Goal: Communication & Community: Participate in discussion

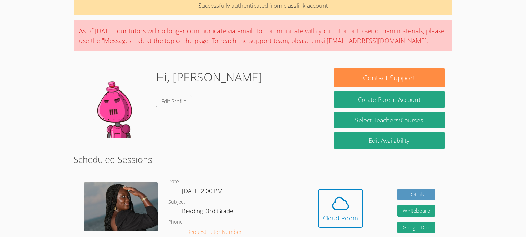
scroll to position [36, 0]
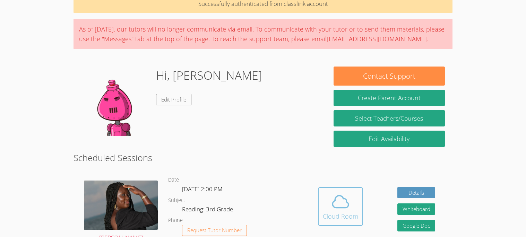
click at [323, 187] on button "Cloud Room" at bounding box center [340, 206] width 45 height 39
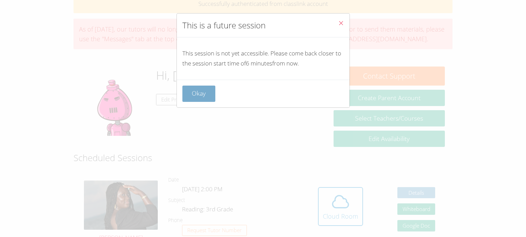
click at [192, 98] on button "Okay" at bounding box center [198, 94] width 33 height 16
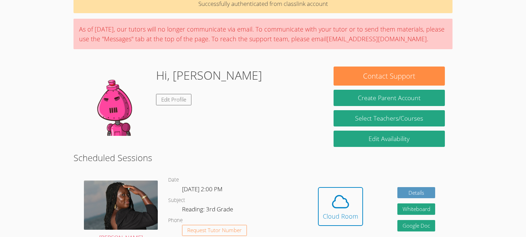
click at [333, 231] on link "Cloud Room" at bounding box center [340, 209] width 45 height 44
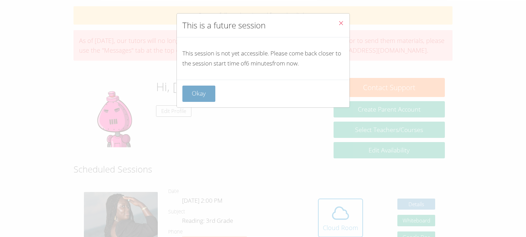
click at [190, 94] on button "Okay" at bounding box center [198, 94] width 33 height 16
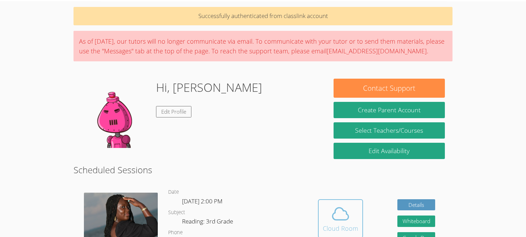
click at [350, 219] on span at bounding box center [340, 213] width 35 height 19
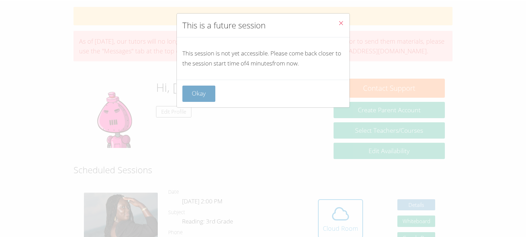
click at [201, 88] on button "Okay" at bounding box center [198, 94] width 33 height 16
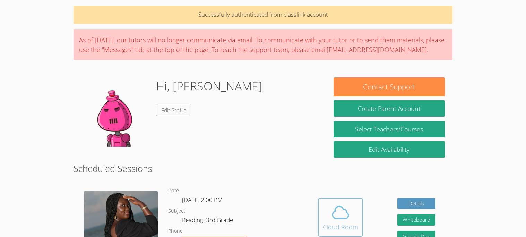
scroll to position [26, 0]
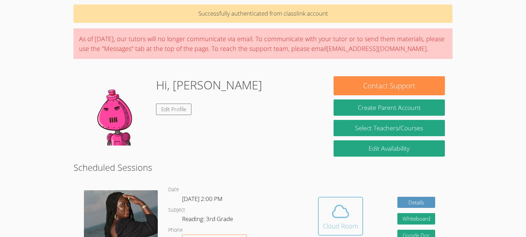
click at [341, 224] on div "Cloud Room" at bounding box center [340, 226] width 35 height 10
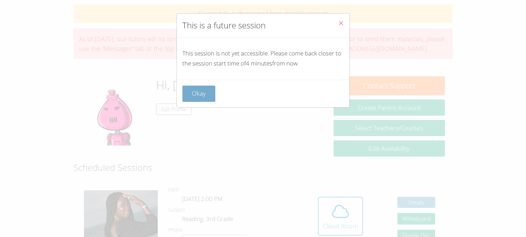
click at [206, 91] on button "Okay" at bounding box center [198, 94] width 33 height 16
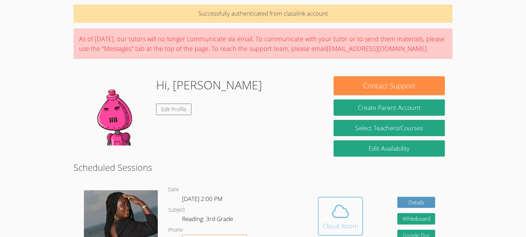
click at [339, 216] on icon at bounding box center [340, 211] width 19 height 19
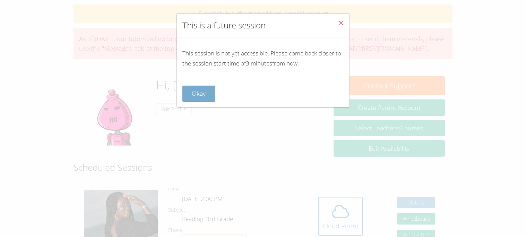
click at [187, 92] on button "Okay" at bounding box center [198, 94] width 33 height 16
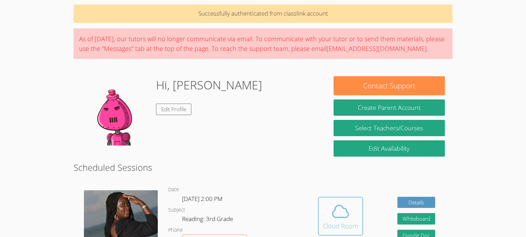
click at [336, 215] on icon at bounding box center [340, 211] width 19 height 19
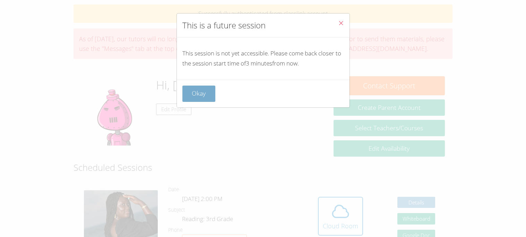
click at [201, 98] on button "Okay" at bounding box center [198, 94] width 33 height 16
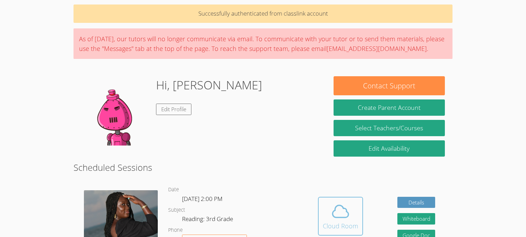
click at [353, 221] on div "Cloud Room" at bounding box center [340, 226] width 35 height 10
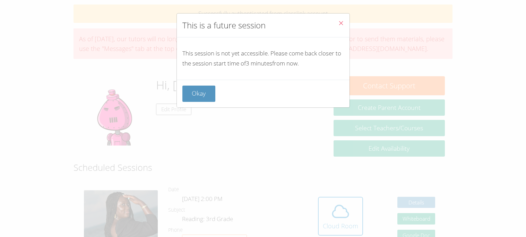
click at [345, 228] on div "This is a future session This session is not yet accessible. Please come back c…" at bounding box center [263, 118] width 526 height 237
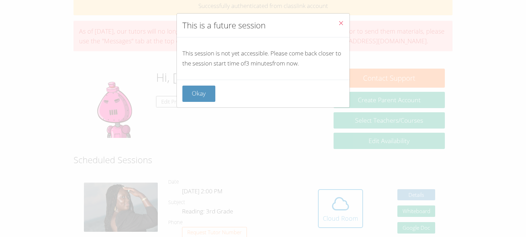
scroll to position [36, 0]
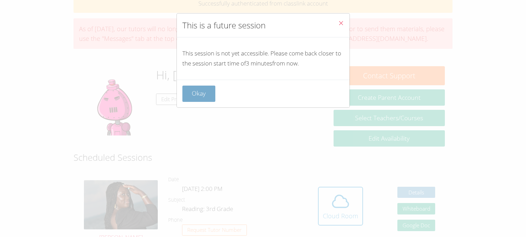
click at [205, 96] on button "Okay" at bounding box center [198, 94] width 33 height 16
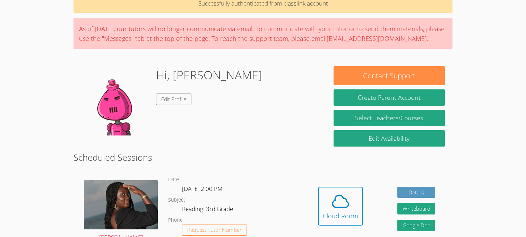
click at [212, 95] on div "Hi, ALVARO Edit Profile" at bounding box center [209, 100] width 106 height 69
click at [216, 91] on div "Hi, ALVARO Edit Profile" at bounding box center [199, 100] width 237 height 69
click at [342, 201] on icon at bounding box center [340, 201] width 19 height 19
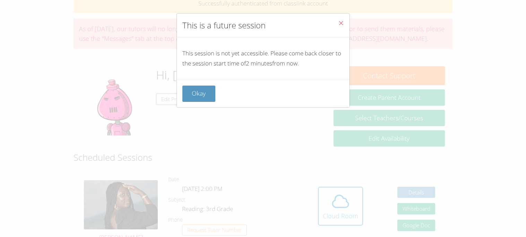
click at [211, 117] on div "This is a future session This session is not yet accessible. Please come back c…" at bounding box center [263, 118] width 526 height 237
click at [201, 98] on button "Okay" at bounding box center [198, 94] width 33 height 16
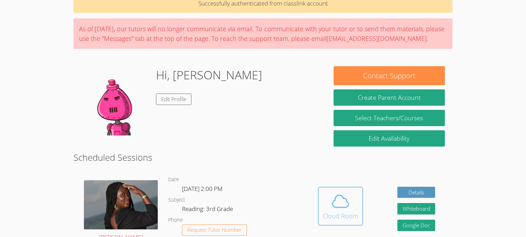
click at [319, 198] on button "Cloud Room" at bounding box center [340, 206] width 45 height 39
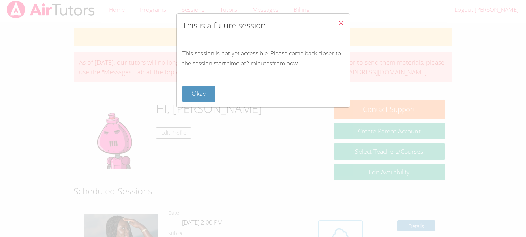
scroll to position [0, 0]
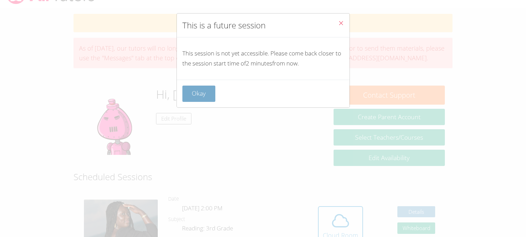
click at [201, 88] on button "Okay" at bounding box center [198, 94] width 33 height 16
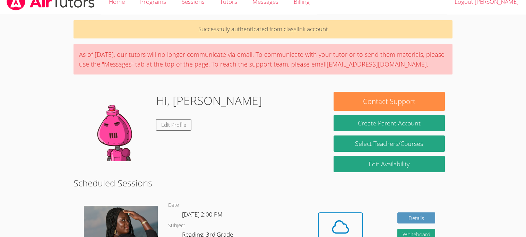
scroll to position [8, 0]
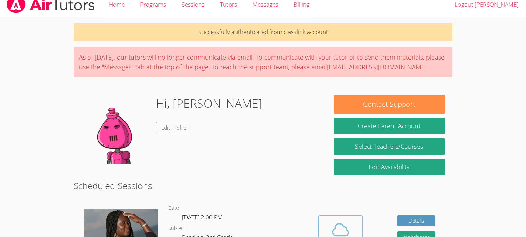
click at [333, 224] on icon at bounding box center [340, 229] width 19 height 19
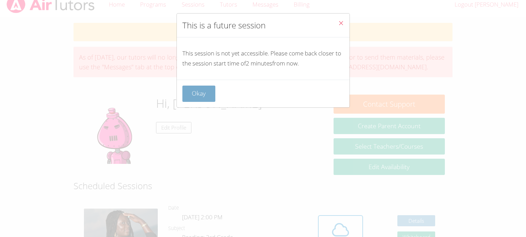
click at [184, 89] on button "Okay" at bounding box center [198, 94] width 33 height 16
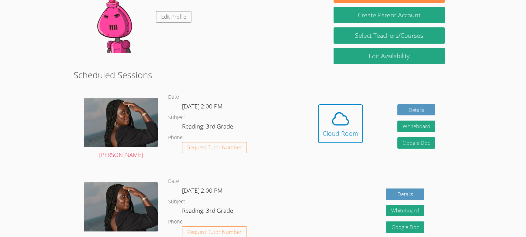
scroll to position [119, 0]
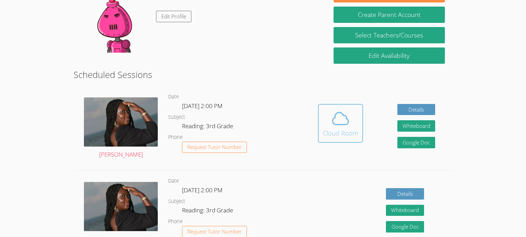
click at [332, 119] on icon at bounding box center [340, 119] width 16 height 12
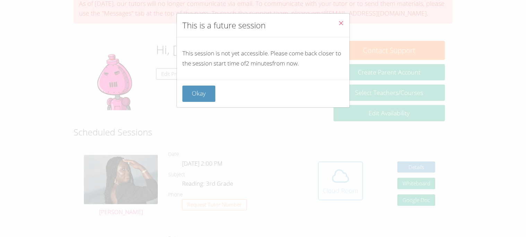
scroll to position [0, 0]
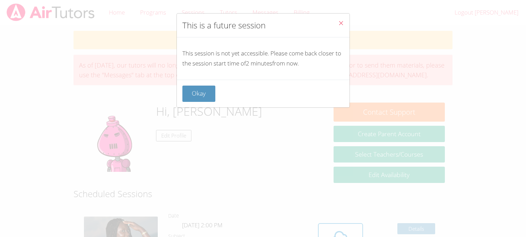
click at [186, 110] on div "This is a future session This session is not yet accessible. Please come back c…" at bounding box center [263, 118] width 526 height 237
click at [192, 87] on button "Okay" at bounding box center [198, 94] width 33 height 16
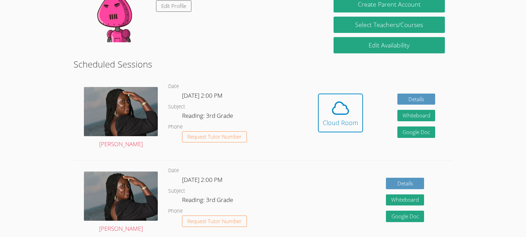
scroll to position [131, 0]
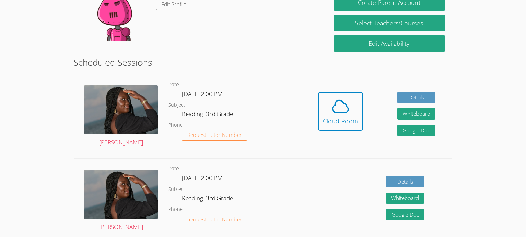
click at [331, 112] on icon at bounding box center [340, 106] width 19 height 19
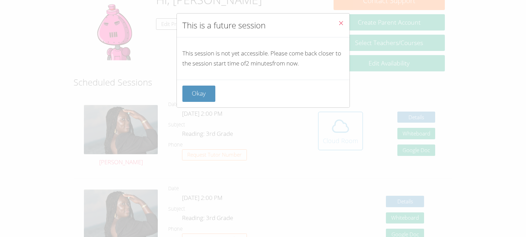
scroll to position [110, 0]
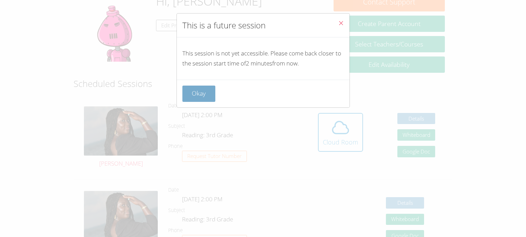
click at [198, 87] on button "Okay" at bounding box center [198, 94] width 33 height 16
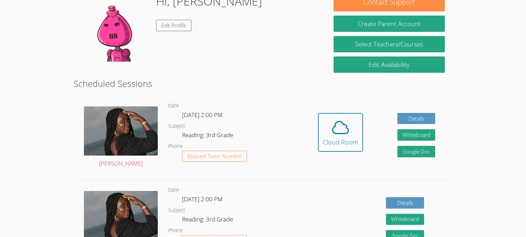
click at [368, 147] on div "Hidden Cloud Room Details Whiteboard Hidden Google Doc" at bounding box center [377, 138] width 152 height 84
click at [335, 156] on link "Cloud Room" at bounding box center [340, 135] width 45 height 44
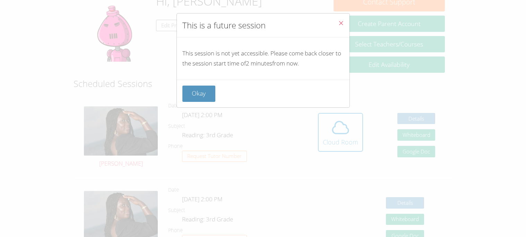
click at [198, 72] on div "This session is not yet accessible. Please come back closer to the session star…" at bounding box center [263, 58] width 173 height 42
click at [204, 100] on button "Okay" at bounding box center [198, 94] width 33 height 16
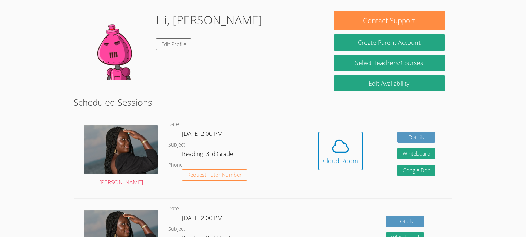
scroll to position [91, 0]
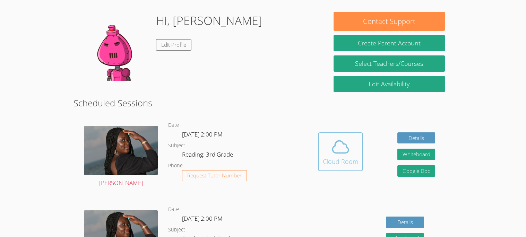
click at [346, 155] on icon at bounding box center [340, 146] width 19 height 19
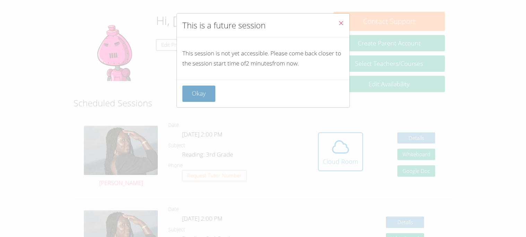
click at [190, 93] on button "Okay" at bounding box center [198, 94] width 33 height 16
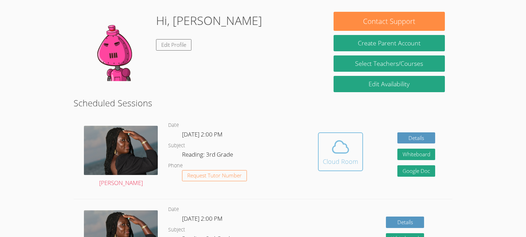
click at [335, 155] on icon at bounding box center [340, 146] width 19 height 19
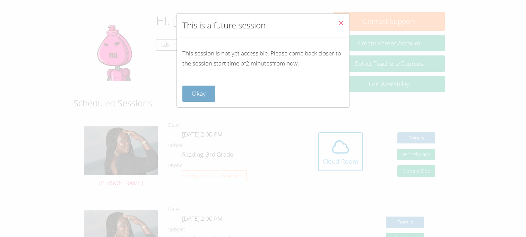
click at [199, 95] on button "Okay" at bounding box center [198, 94] width 33 height 16
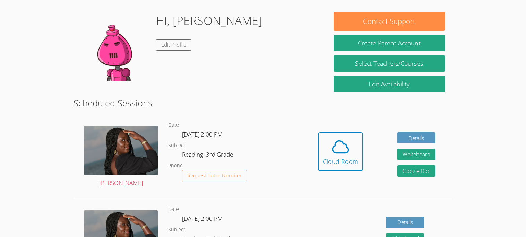
click at [328, 162] on div "Cloud Room" at bounding box center [340, 162] width 35 height 10
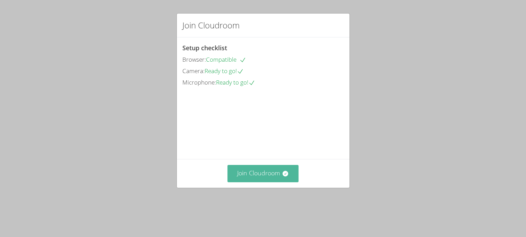
click at [264, 182] on button "Join Cloudroom" at bounding box center [262, 173] width 71 height 17
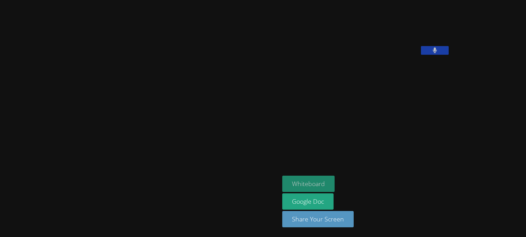
click at [282, 185] on button "Whiteboard" at bounding box center [308, 184] width 52 height 16
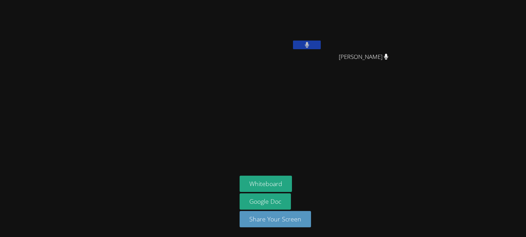
click at [305, 47] on icon at bounding box center [307, 45] width 5 height 6
click at [304, 47] on icon at bounding box center [306, 45] width 7 height 6
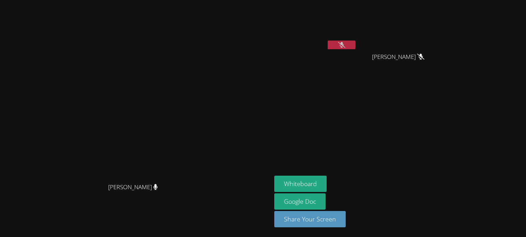
click at [355, 43] on button at bounding box center [342, 45] width 28 height 9
click at [355, 44] on button at bounding box center [342, 45] width 28 height 9
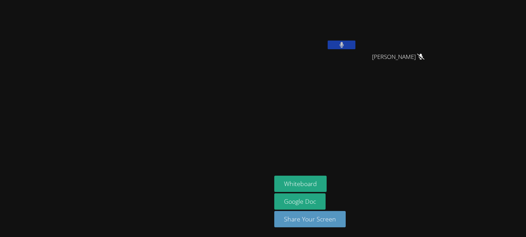
click at [355, 41] on button at bounding box center [342, 45] width 28 height 9
click at [355, 43] on button at bounding box center [342, 45] width 28 height 9
click at [355, 44] on button at bounding box center [342, 45] width 28 height 9
click at [355, 41] on button at bounding box center [342, 45] width 28 height 9
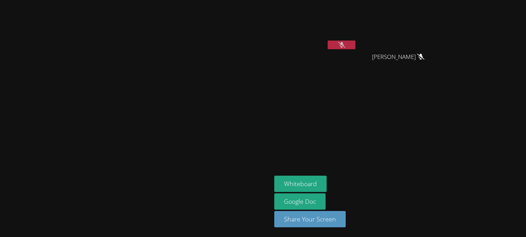
click at [345, 44] on icon at bounding box center [341, 45] width 7 height 6
click at [355, 49] on button at bounding box center [342, 45] width 28 height 9
click at [355, 41] on button at bounding box center [342, 45] width 28 height 9
click at [345, 42] on icon at bounding box center [341, 45] width 7 height 6
click at [355, 41] on button at bounding box center [342, 45] width 28 height 9
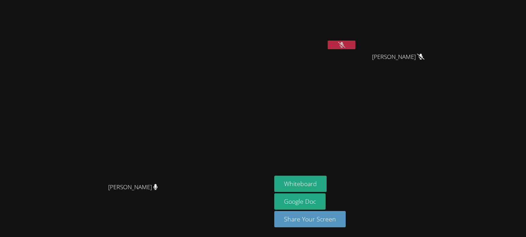
click at [345, 46] on icon at bounding box center [341, 45] width 7 height 6
click at [355, 41] on button at bounding box center [342, 45] width 28 height 9
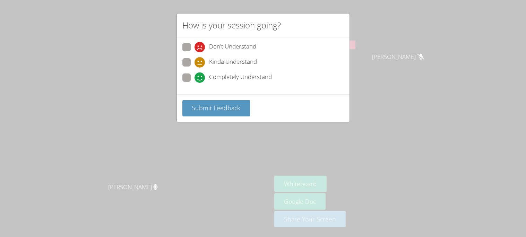
click at [422, 43] on div "How is your session going? Don't Understand Kinda Understand Completely Underst…" at bounding box center [263, 118] width 526 height 237
click at [195, 83] on span at bounding box center [195, 83] width 0 height 0
click at [195, 79] on input "Completely Understand" at bounding box center [198, 77] width 6 height 6
radio input "true"
click at [227, 100] on button "Submit Feedback" at bounding box center [216, 108] width 68 height 16
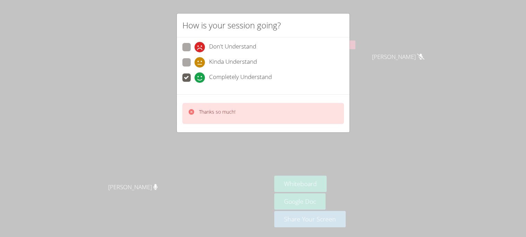
click at [400, 62] on div "How is your session going? Don't Understand Kinda Understand Completely Underst…" at bounding box center [263, 118] width 526 height 237
click at [420, 51] on div "How is your session going? Don't Understand Kinda Understand Completely Underst…" at bounding box center [263, 118] width 526 height 237
click at [424, 48] on div "How is your session going? Don't Understand Kinda Understand Completely Underst…" at bounding box center [263, 118] width 526 height 237
click at [423, 47] on div "How is your session going? Don't Understand Kinda Understand Completely Underst…" at bounding box center [263, 118] width 526 height 237
click at [418, 43] on div "How is your session going? Don't Understand Kinda Understand Completely Underst…" at bounding box center [263, 118] width 526 height 237
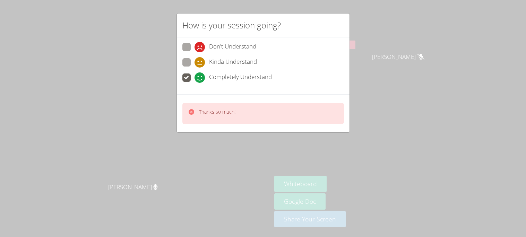
click at [413, 40] on div "How is your session going? Don't Understand Kinda Understand Completely Underst…" at bounding box center [263, 118] width 526 height 237
click at [415, 43] on div "How is your session going? Don't Understand Kinda Understand Completely Underst…" at bounding box center [263, 118] width 526 height 237
click at [414, 41] on div "How is your session going? Don't Understand Kinda Understand Completely Underst…" at bounding box center [263, 118] width 526 height 237
click at [416, 38] on div "How is your session going? Don't Understand Kinda Understand Completely Underst…" at bounding box center [263, 118] width 526 height 237
click at [414, 39] on div "How is your session going? Don't Understand Kinda Understand Completely Underst…" at bounding box center [263, 118] width 526 height 237
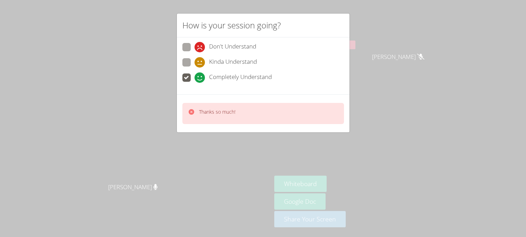
click at [357, 37] on video at bounding box center [315, 26] width 83 height 46
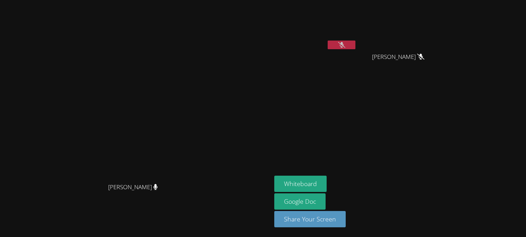
click at [345, 45] on icon at bounding box center [341, 45] width 7 height 6
click at [355, 47] on button at bounding box center [342, 45] width 28 height 9
click at [345, 47] on icon at bounding box center [341, 45] width 7 height 6
click at [344, 47] on icon at bounding box center [341, 45] width 4 height 6
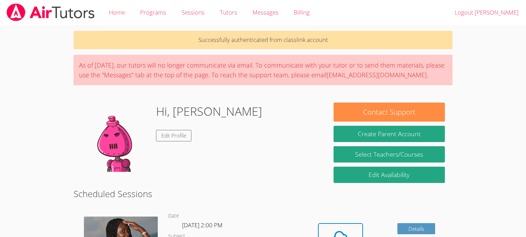
scroll to position [91, 0]
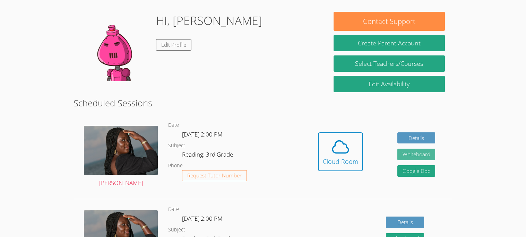
click at [412, 153] on button "Whiteboard" at bounding box center [416, 154] width 38 height 11
click at [339, 152] on icon at bounding box center [340, 146] width 19 height 19
click at [405, 155] on button "Whiteboard" at bounding box center [416, 154] width 38 height 11
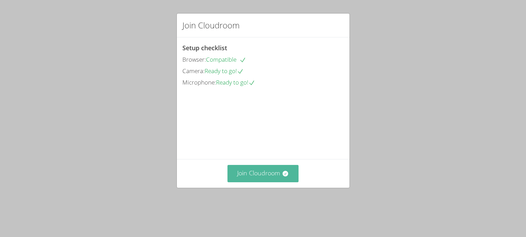
click at [256, 182] on button "Join Cloudroom" at bounding box center [262, 173] width 71 height 17
